Goal: Task Accomplishment & Management: Use online tool/utility

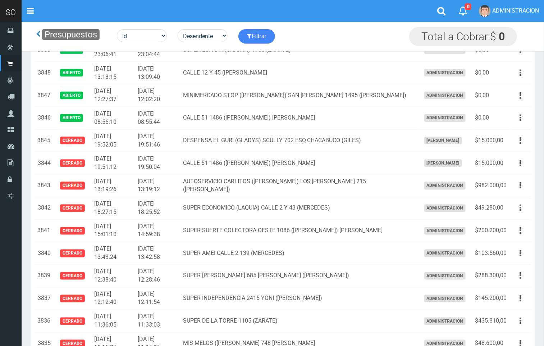
scroll to position [398, 0]
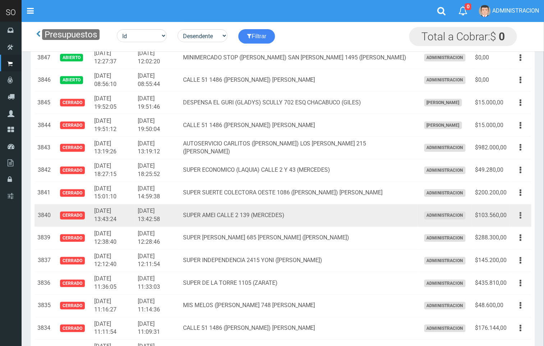
click at [523, 216] on button "button" at bounding box center [521, 215] width 16 height 13
click at [517, 232] on link "Editar" at bounding box center [500, 233] width 57 height 16
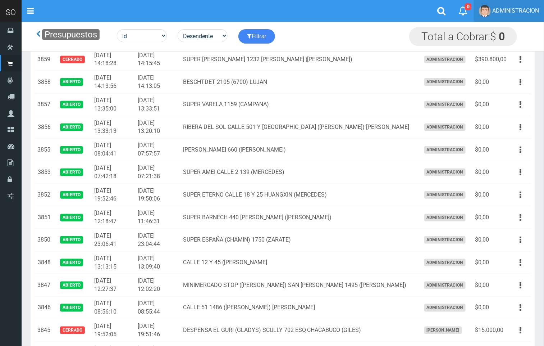
scroll to position [266, 0]
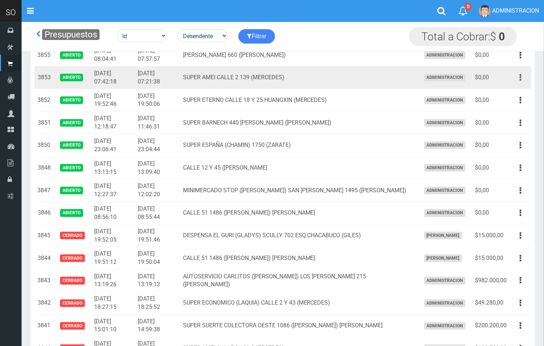
click at [522, 78] on button "button" at bounding box center [521, 77] width 16 height 13
click at [517, 94] on link "Editar" at bounding box center [500, 95] width 57 height 16
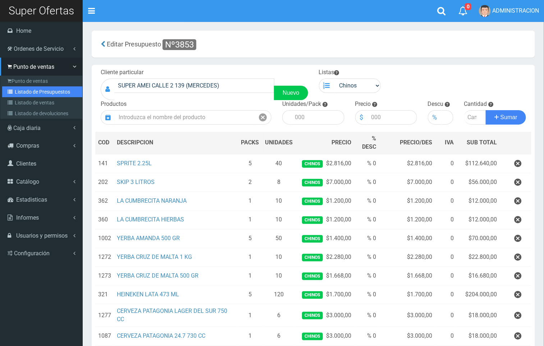
click at [20, 94] on link "Listado de Presupuestos" at bounding box center [42, 91] width 80 height 11
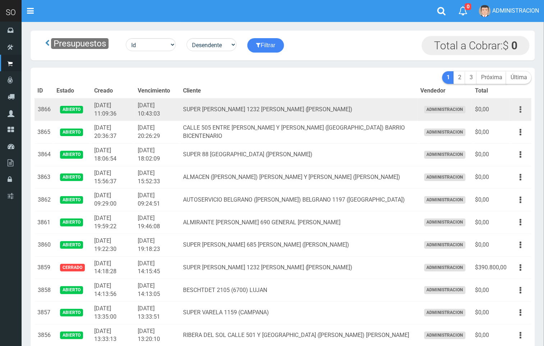
click at [525, 107] on button "button" at bounding box center [521, 109] width 16 height 13
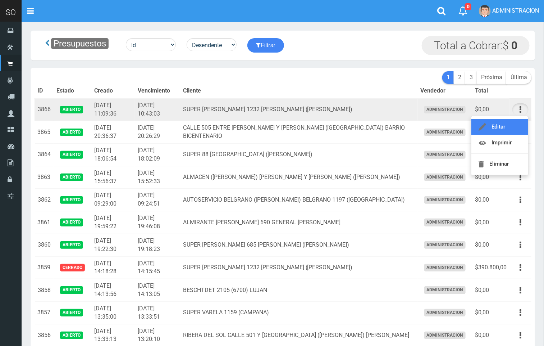
click at [498, 126] on link "Editar" at bounding box center [500, 127] width 57 height 16
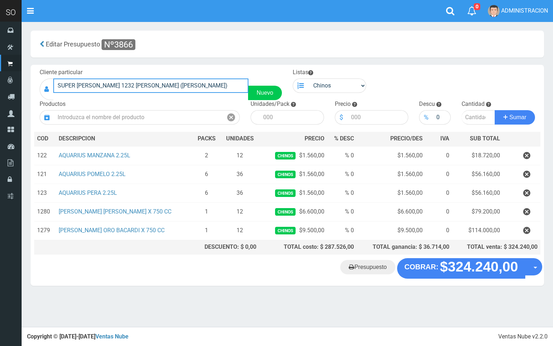
drag, startPoint x: 181, startPoint y: 83, endPoint x: 39, endPoint y: 65, distance: 142.9
click at [35, 65] on div "Cliente particular SUPER MARIANO MORENO 1232 LUIS (LUJAN) Nuevo Listas Chinos .…" at bounding box center [287, 161] width 513 height 193
click at [370, 272] on link "Presupuesto" at bounding box center [367, 267] width 55 height 14
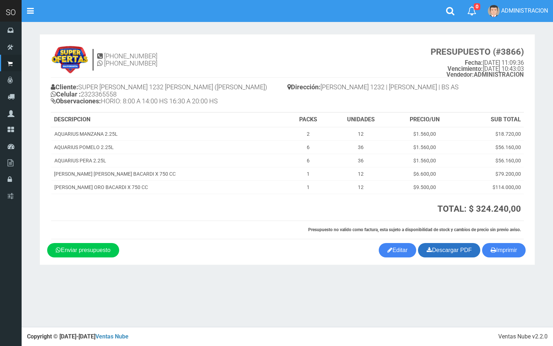
click at [449, 248] on link "Descargar PDF" at bounding box center [449, 250] width 62 height 14
click at [388, 249] on link "Editar" at bounding box center [397, 250] width 37 height 14
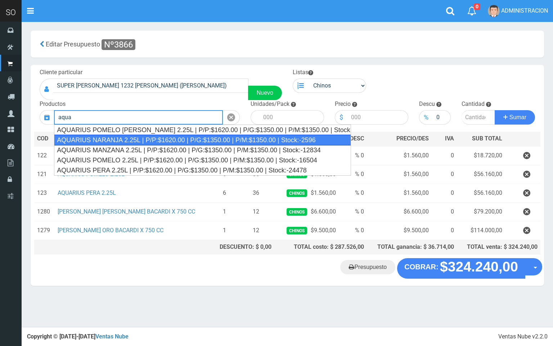
click at [180, 141] on div "AQUARIUS NARANJA 2.25L | P/P:$1620.00 | P/G:$1350.00 | P/M:$1350.00 | Stock:-25…" at bounding box center [202, 140] width 297 height 11
type input "AQUARIUS NARANJA 2.25L | P/P:$1620.00 | P/G:$1350.00 | P/M:$1350.00 | Stock:-25…"
type input "6"
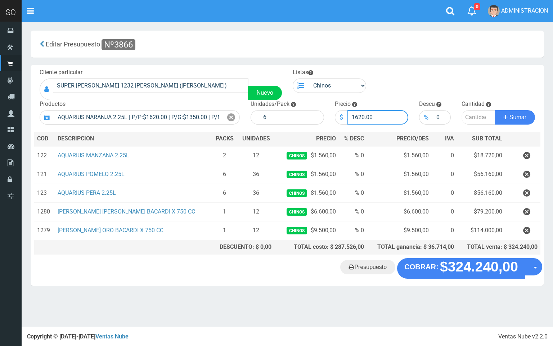
drag, startPoint x: 363, startPoint y: 114, endPoint x: 356, endPoint y: 116, distance: 7.7
click at [356, 116] on input "1620.00" at bounding box center [377, 117] width 61 height 14
type input "1560.00"
click at [467, 113] on input "number" at bounding box center [478, 117] width 34 height 14
type input "1"
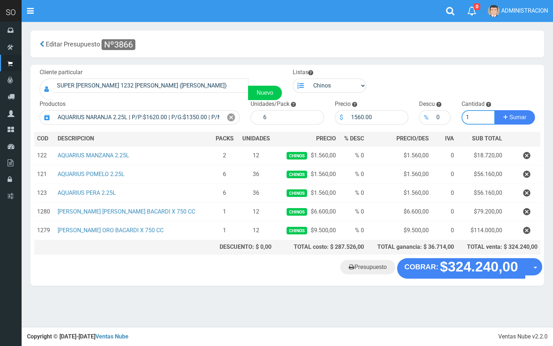
click at [494, 110] on button "Sumar" at bounding box center [514, 117] width 40 height 14
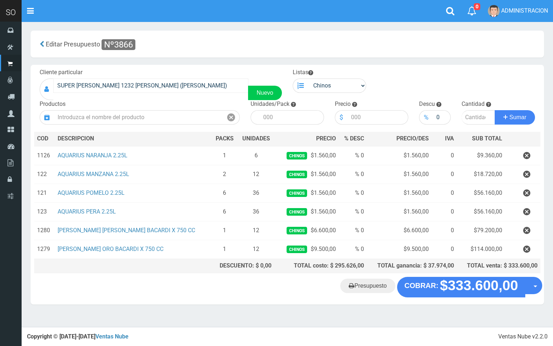
drag, startPoint x: 193, startPoint y: 75, endPoint x: 164, endPoint y: 82, distance: 30.0
click at [164, 82] on div "Cliente particular SUPER MARIANO MORENO 1232 LUIS (LUJAN) Nuevo" at bounding box center [160, 84] width 253 height 32
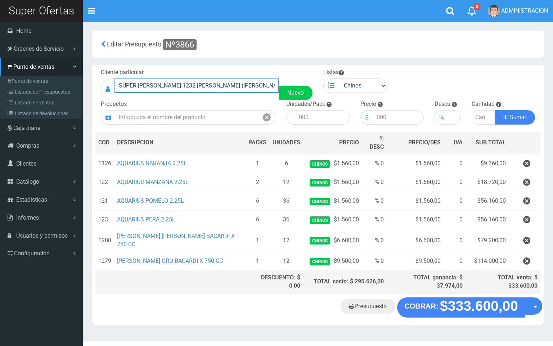
drag, startPoint x: 183, startPoint y: 85, endPoint x: 98, endPoint y: 96, distance: 85.3
click at [14, 86] on div "SO Toggle navigation 0 0" at bounding box center [276, 170] width 553 height 341
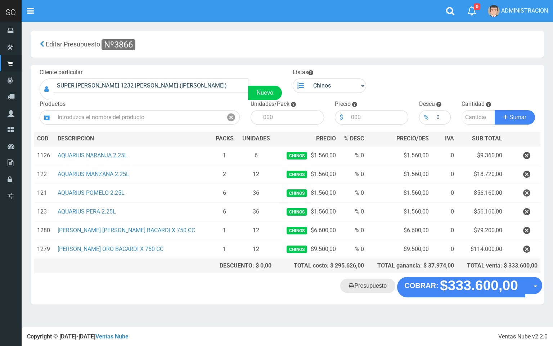
click at [365, 291] on link "Presupuesto" at bounding box center [367, 286] width 55 height 14
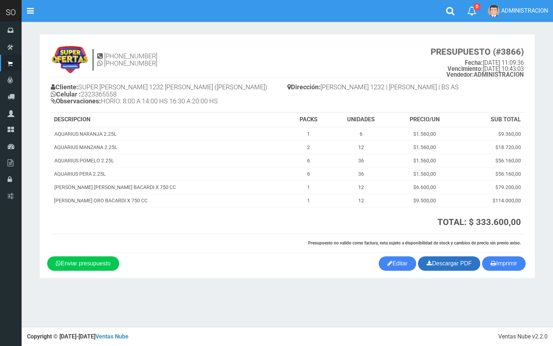
click at [443, 266] on link "Descargar PDF" at bounding box center [449, 263] width 62 height 14
